Goal: Find contact information: Find contact information

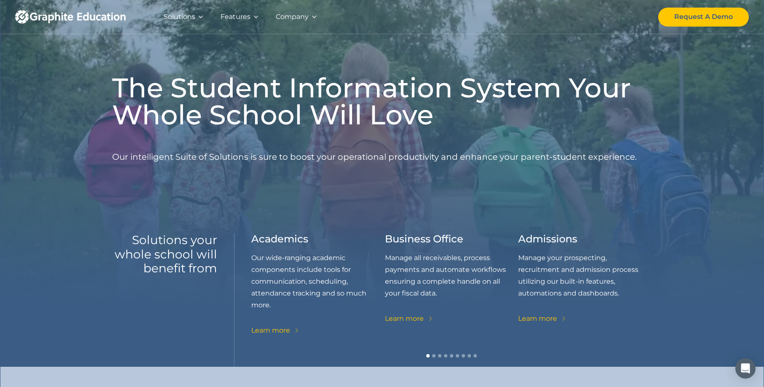
click at [291, 16] on div "Company" at bounding box center [292, 17] width 33 height 12
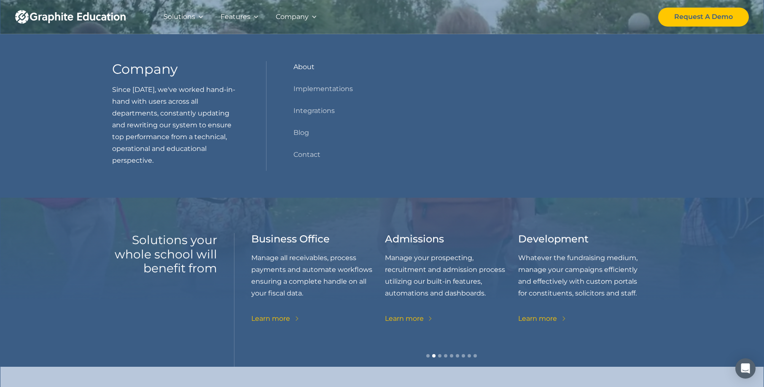
click at [303, 70] on link "About" at bounding box center [304, 67] width 21 height 12
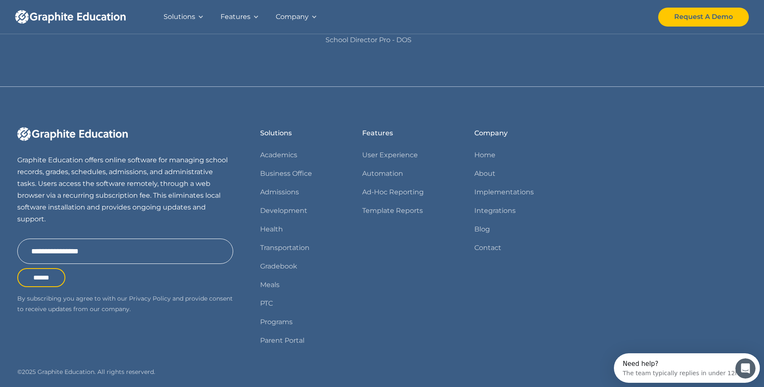
scroll to position [771, 0]
click at [485, 178] on link "About" at bounding box center [484, 173] width 21 height 12
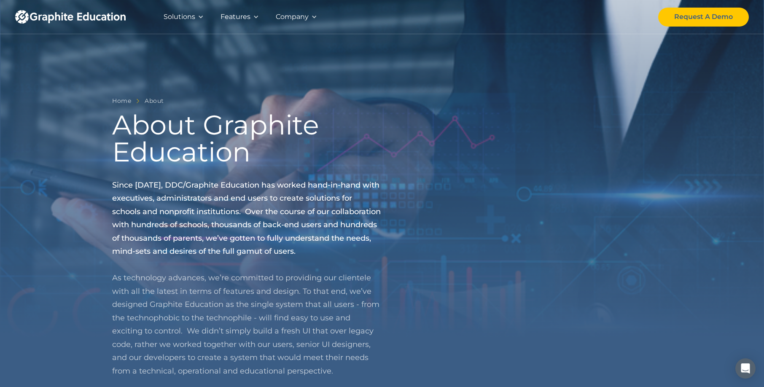
click at [299, 17] on div "Company" at bounding box center [292, 17] width 33 height 12
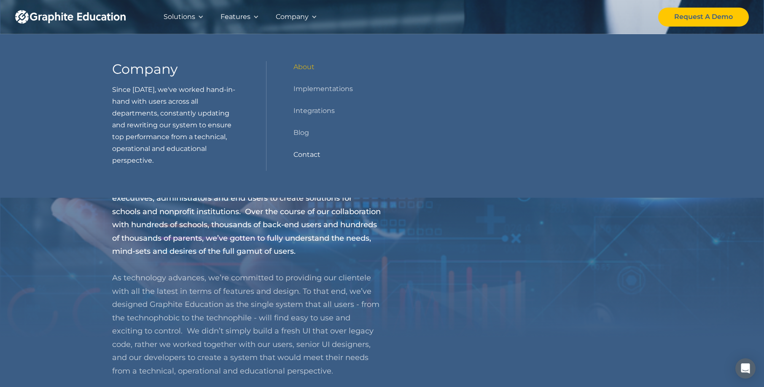
click at [303, 152] on link "Contact" at bounding box center [307, 155] width 27 height 12
